Goal: Navigation & Orientation: Find specific page/section

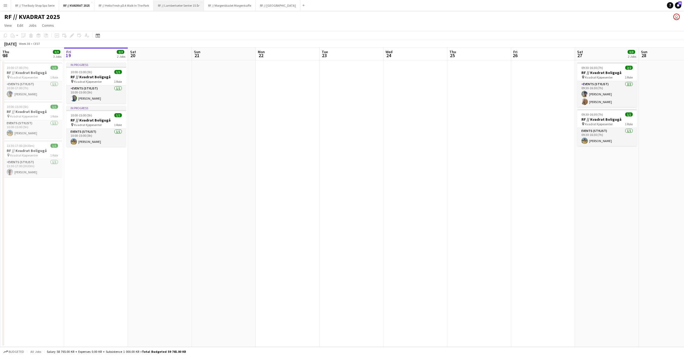
click at [194, 7] on button "RF // Lambertseter Senter 15 år Close" at bounding box center [179, 5] width 50 height 10
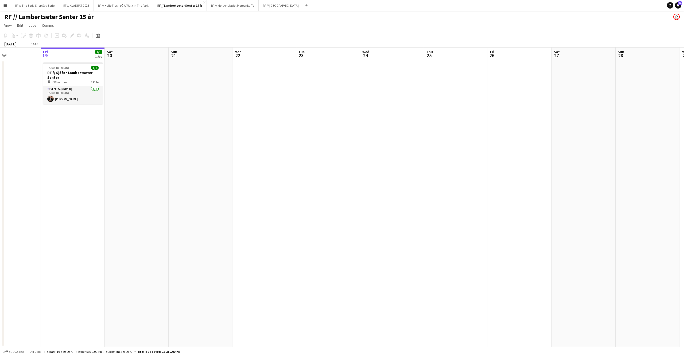
drag, startPoint x: 540, startPoint y: 124, endPoint x: 201, endPoint y: 147, distance: 339.3
click at [201, 147] on app-calendar-viewport "Tue 16 Wed 17 Thu 18 Fri 19 1/1 1 Job Sat 20 Sun 21 Mon 22 Tue 23 Wed 24 Thu 25…" at bounding box center [342, 198] width 684 height 300
drag, startPoint x: 500, startPoint y: 138, endPoint x: 268, endPoint y: 135, distance: 232.5
click at [215, 142] on app-calendar-viewport "Sun 21 Mon 22 Tue 23 Wed 24 Thu 25 Fri 26 Sat 27 Sun 28 Mon 29 Tue 30 Wed 1 Thu…" at bounding box center [342, 198] width 684 height 300
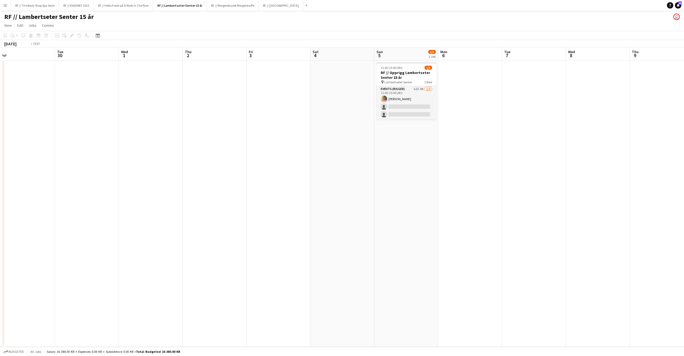
scroll to position [0, 212]
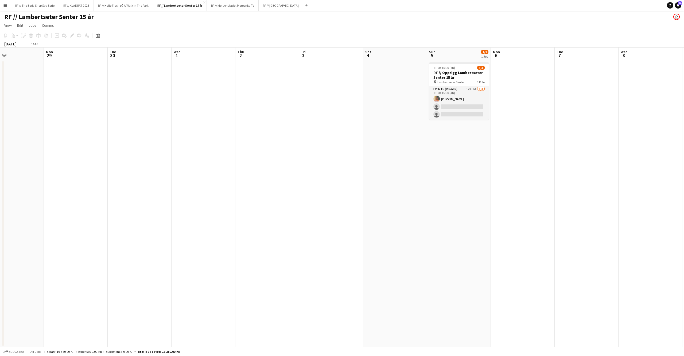
drag, startPoint x: 555, startPoint y: 140, endPoint x: 228, endPoint y: 152, distance: 327.0
click at [224, 155] on app-calendar-viewport "Thu 25 Fri 26 Sat 27 Sun 28 Mon 29 Tue 30 Wed 1 Thu 2 Fri 3 Sat 4 Sun 5 1/3 1 J…" at bounding box center [342, 198] width 684 height 300
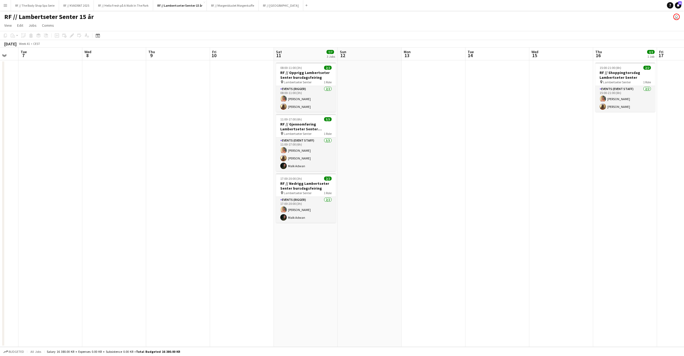
scroll to position [0, 189]
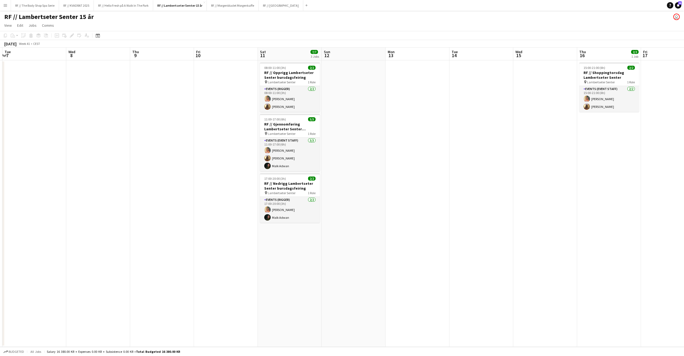
drag, startPoint x: 405, startPoint y: 126, endPoint x: 172, endPoint y: 115, distance: 233.5
click at [172, 115] on app-calendar-viewport "Sat 4 Sun 5 1/3 1 Job Mon 6 Tue 7 Wed 8 Thu 9 Fri 10 Sat 11 7/7 3 Jobs Sun 12 M…" at bounding box center [342, 198] width 684 height 300
click at [443, 130] on app-date-cell at bounding box center [418, 203] width 64 height 287
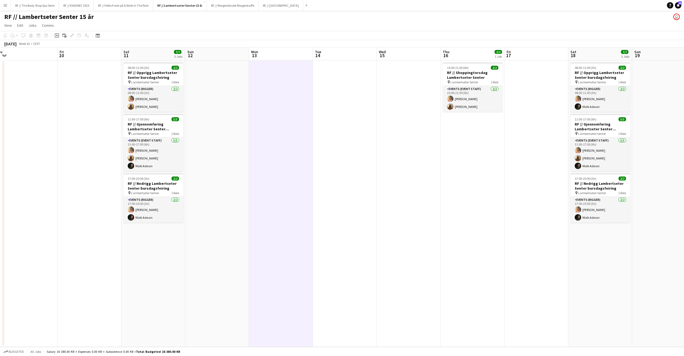
scroll to position [0, 149]
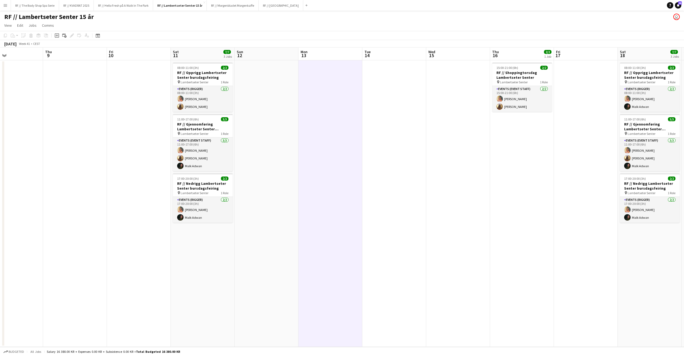
drag, startPoint x: 431, startPoint y: 173, endPoint x: 251, endPoint y: 179, distance: 179.4
click at [243, 185] on app-calendar-viewport "Mon 6 Tue 7 Wed 8 Thu 9 Fri 10 Sat 11 7/7 3 Jobs Sun 12 Mon 13 Tue 14 Wed 15 Th…" at bounding box center [342, 198] width 684 height 300
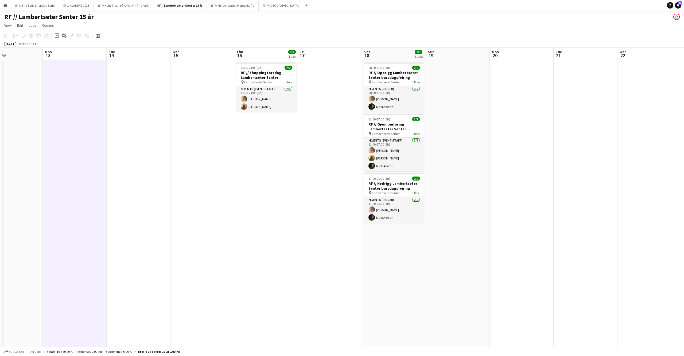
click at [546, 174] on app-date-cell at bounding box center [522, 203] width 64 height 287
